Goal: Check status

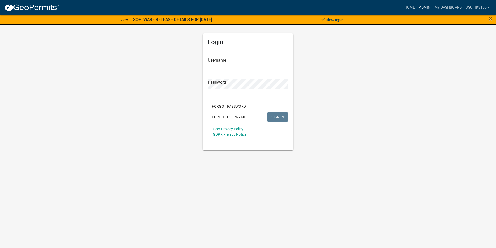
type input "Jsuihk3166"
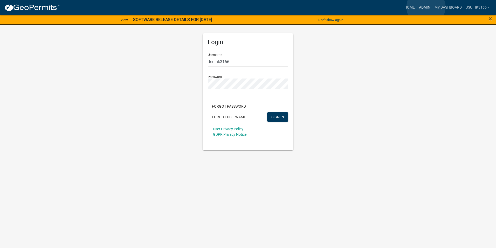
click at [426, 7] on link "Admin" at bounding box center [425, 8] width 16 height 10
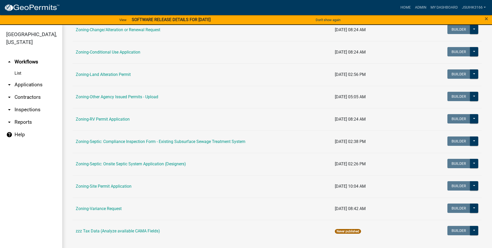
scroll to position [151, 0]
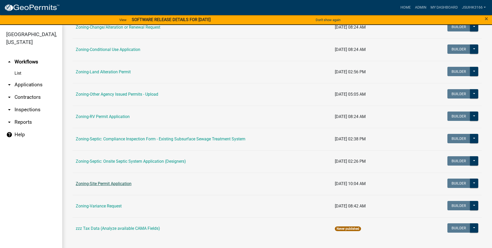
click at [107, 184] on link "Zoning-Site Permit Application" at bounding box center [104, 183] width 56 height 5
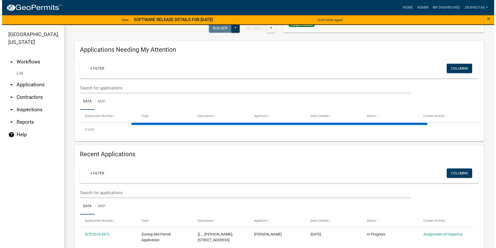
scroll to position [104, 0]
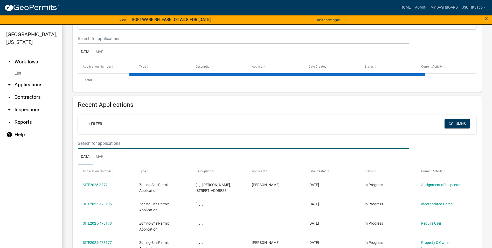
click at [109, 144] on input "text" at bounding box center [243, 143] width 331 height 11
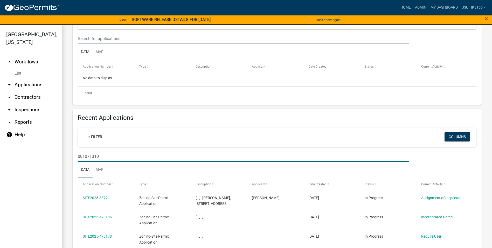
type input "081071310"
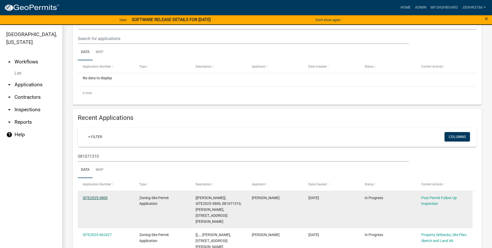
click at [91, 196] on link "SITE2025-3800" at bounding box center [95, 197] width 25 height 4
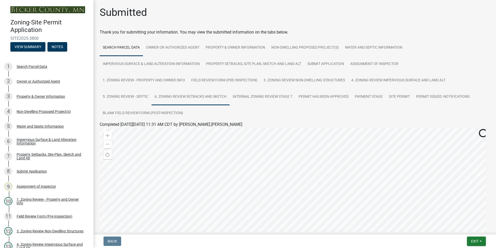
click at [197, 98] on link "6. Zoning Review Setbacks and Sketch" at bounding box center [191, 97] width 78 height 17
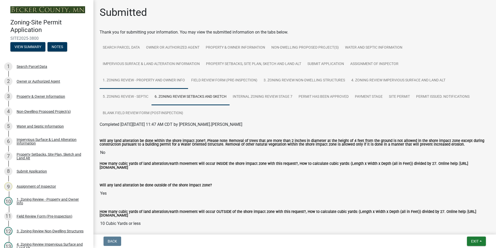
click at [174, 81] on link "1. Zoning Review - Property and Owner Info" at bounding box center [144, 80] width 89 height 17
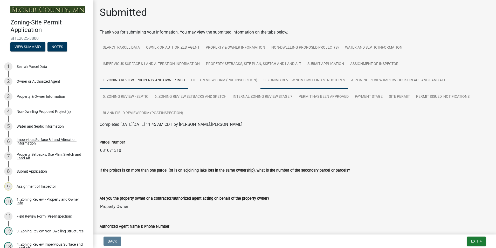
click at [287, 80] on link "3. Zoning Review Non-Dwelling Structures" at bounding box center [305, 80] width 88 height 17
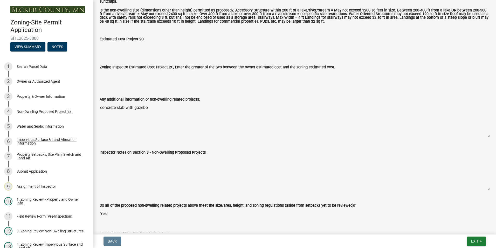
scroll to position [1324, 0]
